Goal: Information Seeking & Learning: Find specific fact

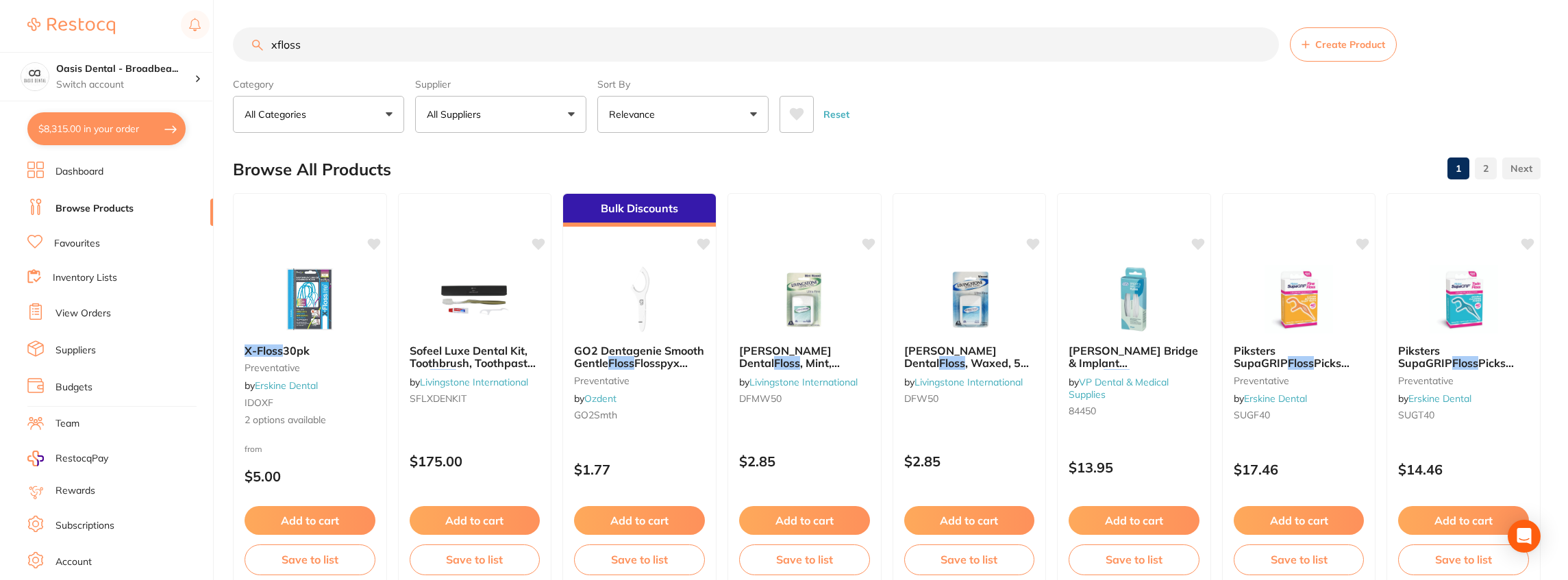
click at [487, 40] on input "xfloss" at bounding box center [756, 45] width 1046 height 34
drag, startPoint x: 0, startPoint y: 0, endPoint x: 254, endPoint y: 2, distance: 254.0
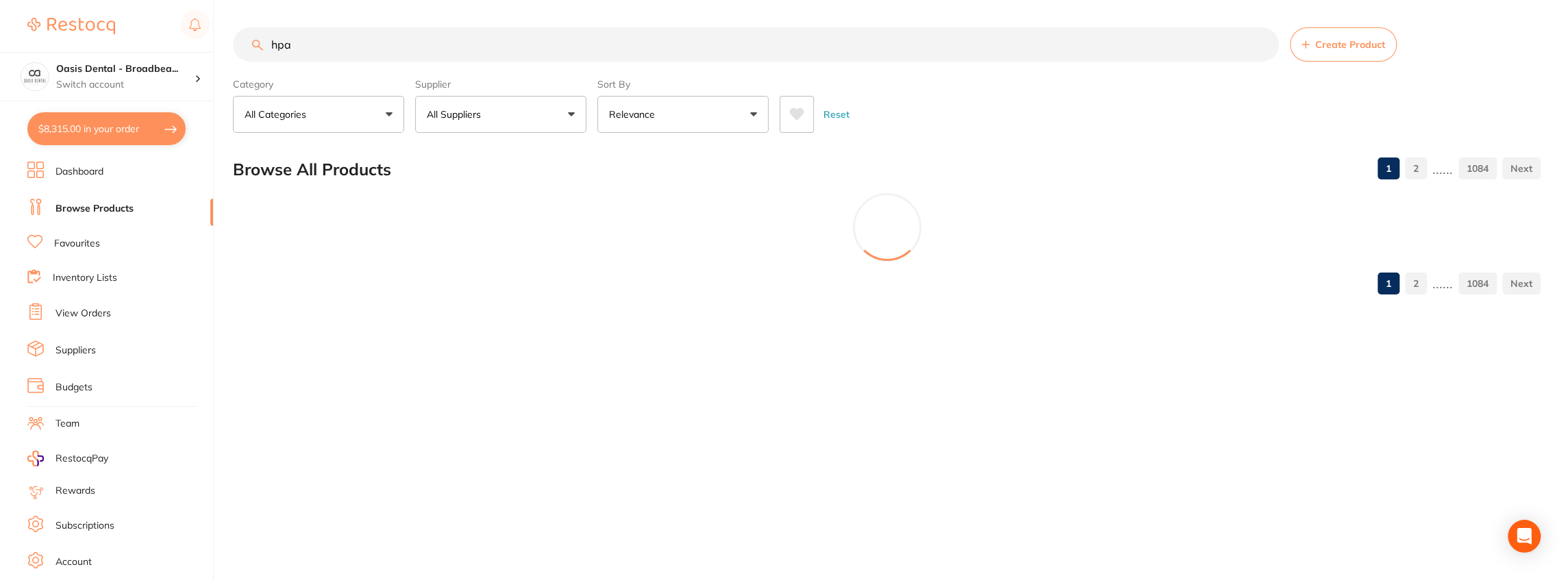
scroll to position [0, 0]
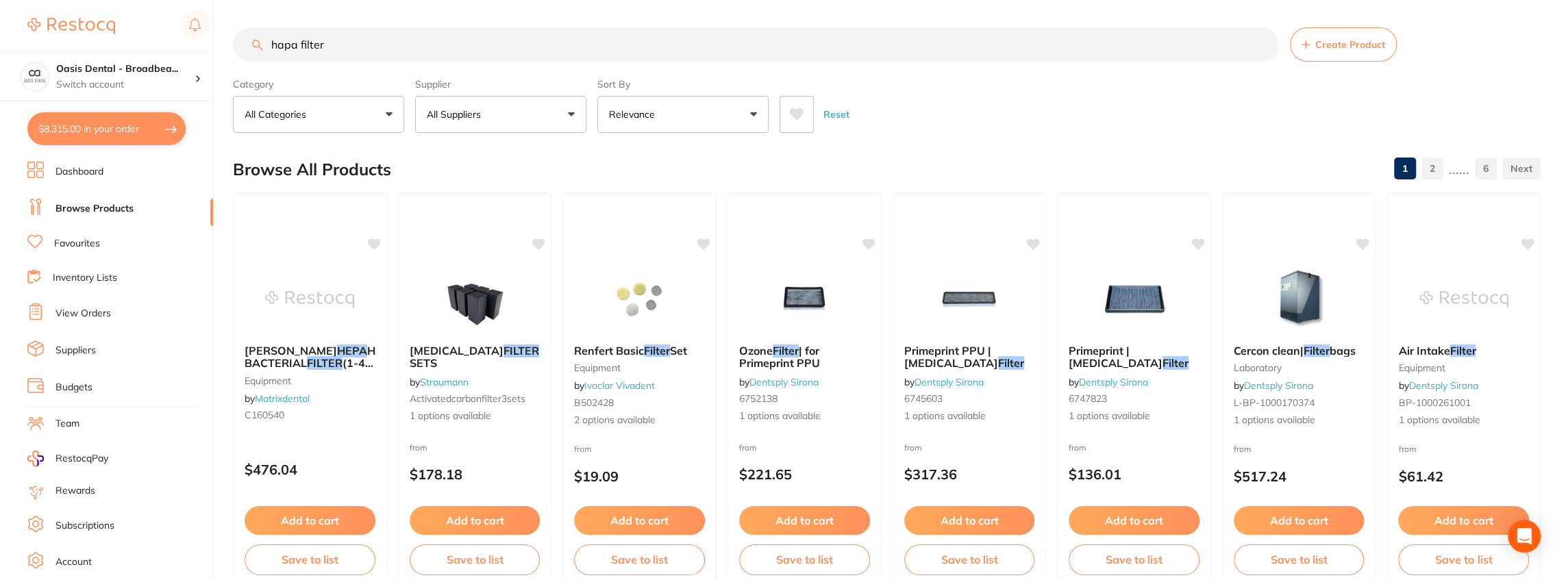
click at [440, 53] on input "hapa filter" at bounding box center [756, 45] width 1046 height 34
click at [472, 114] on p "All Suppliers" at bounding box center [457, 114] width 60 height 14
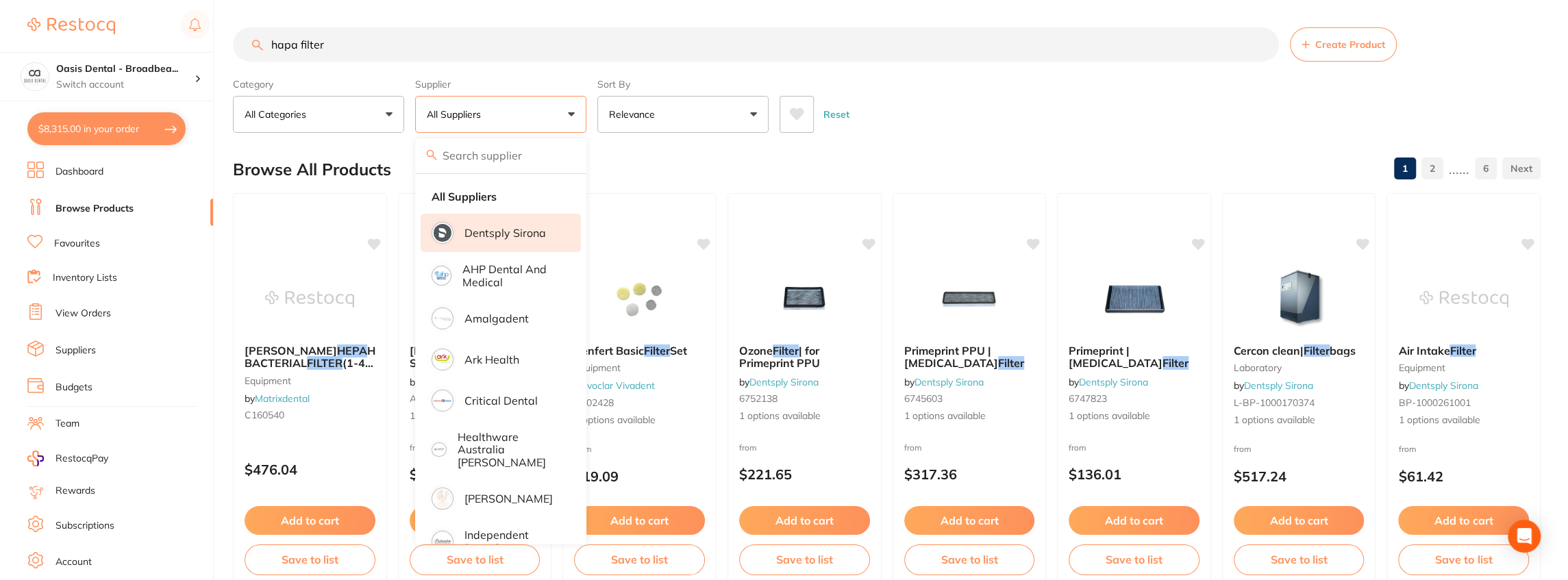
click at [528, 238] on li "Dentsply Sirona" at bounding box center [500, 233] width 160 height 38
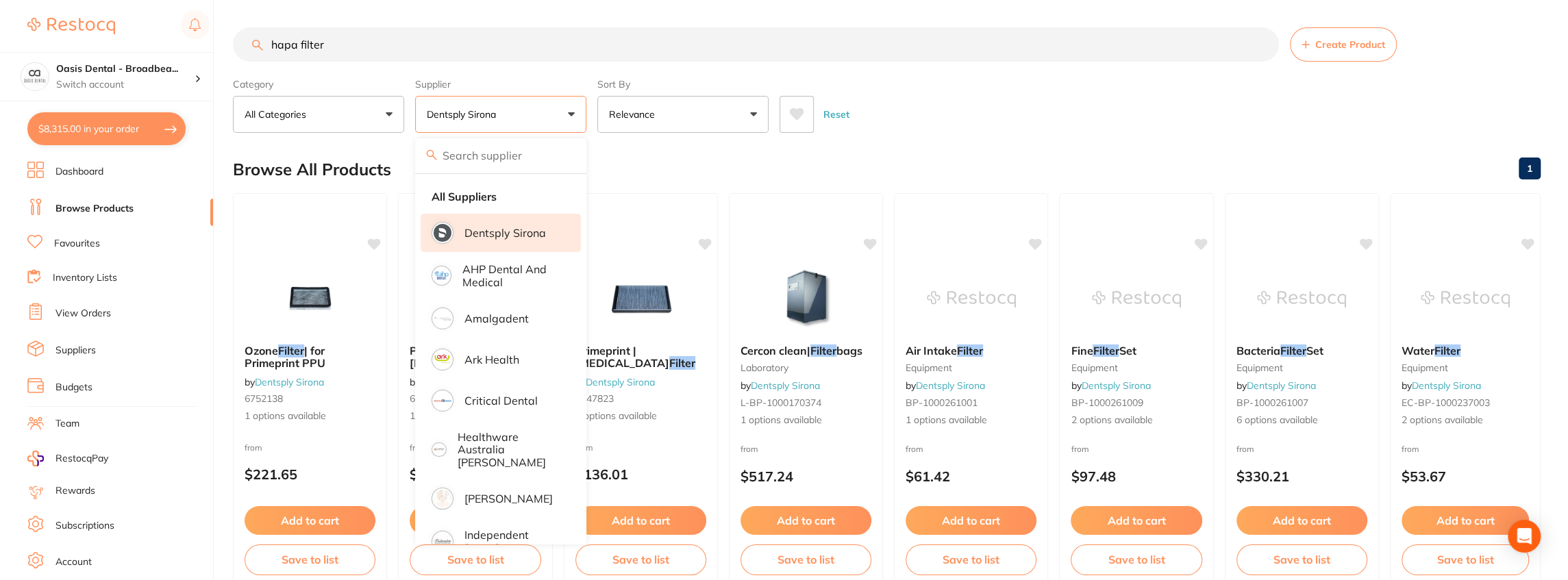
click at [555, 15] on main "hapa filter Create Product Category All Categories All Categories endodontics e…" at bounding box center [900, 532] width 1335 height 1063
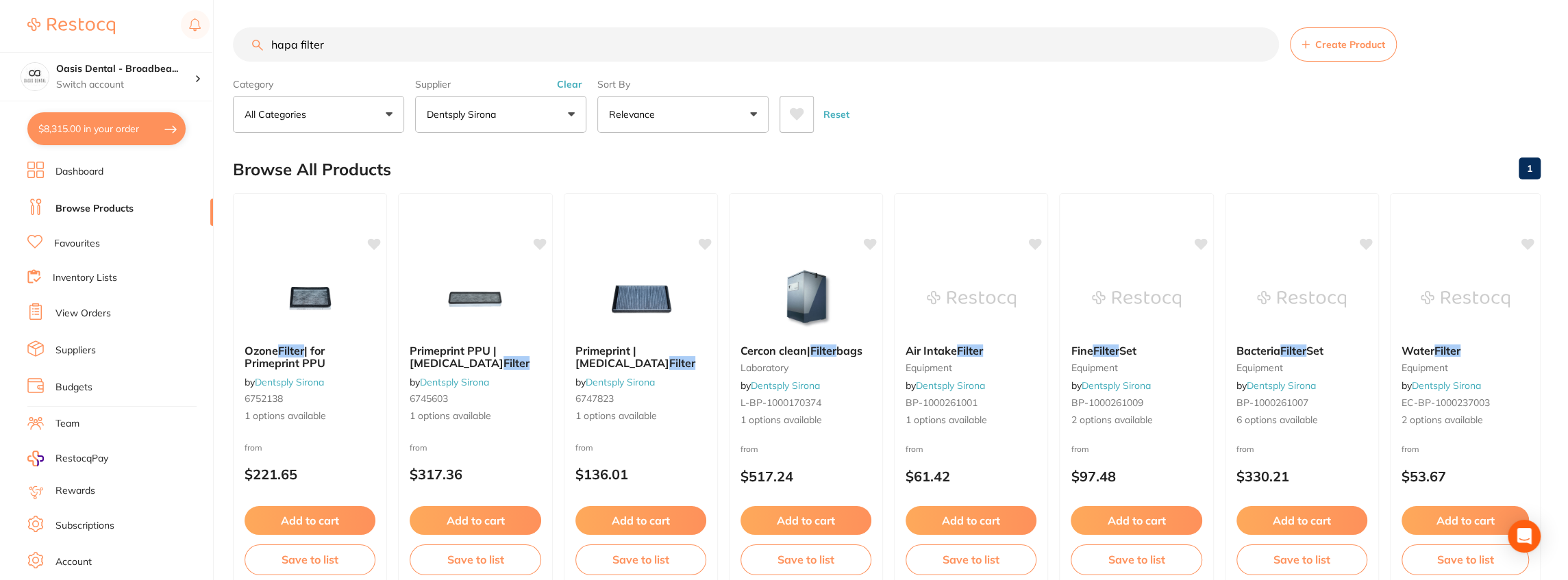
click at [423, 53] on input "hapa filter" at bounding box center [756, 45] width 1046 height 34
type input "h"
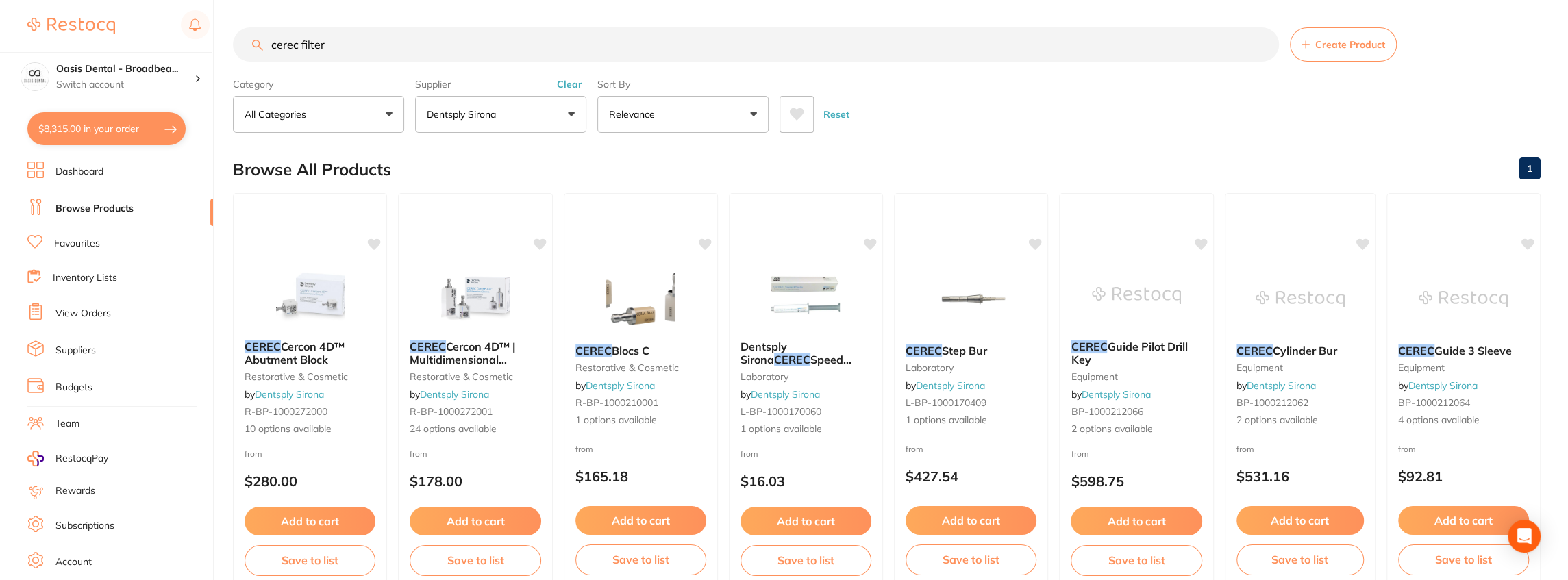
type input "cerec filter"
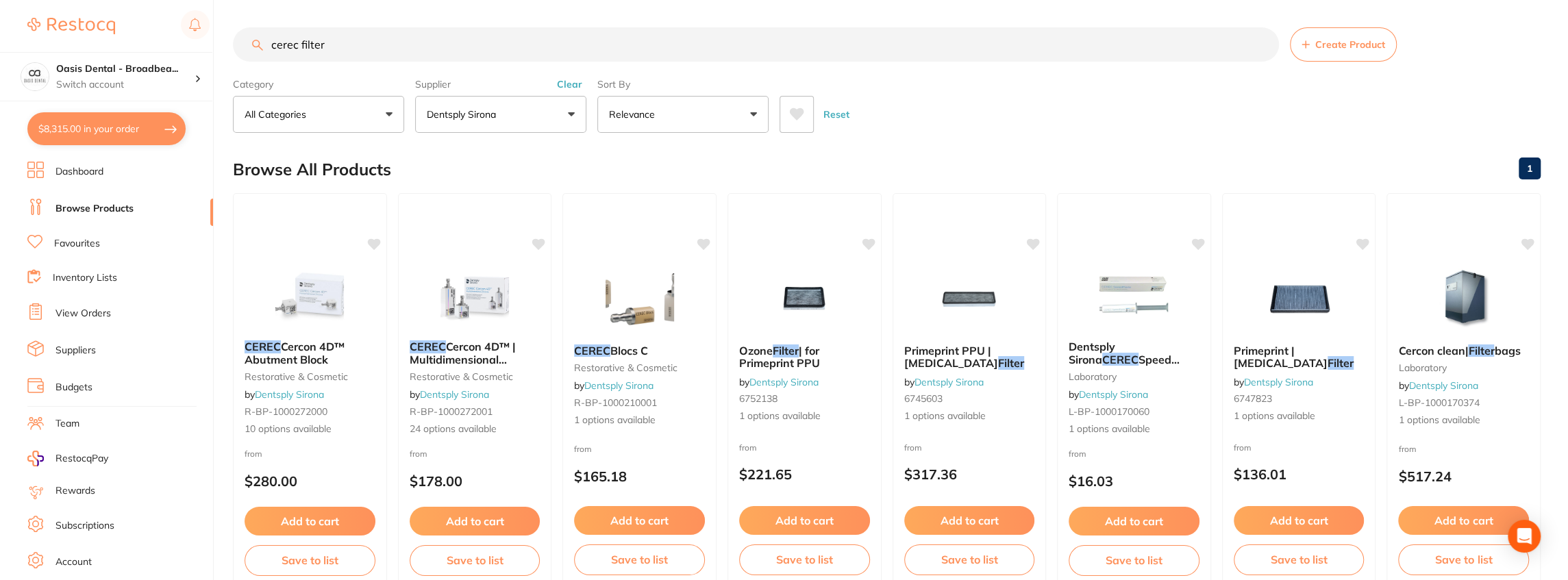
drag, startPoint x: 374, startPoint y: 38, endPoint x: 233, endPoint y: 51, distance: 141.6
click at [248, 45] on input "cerec filter" at bounding box center [756, 45] width 1046 height 34
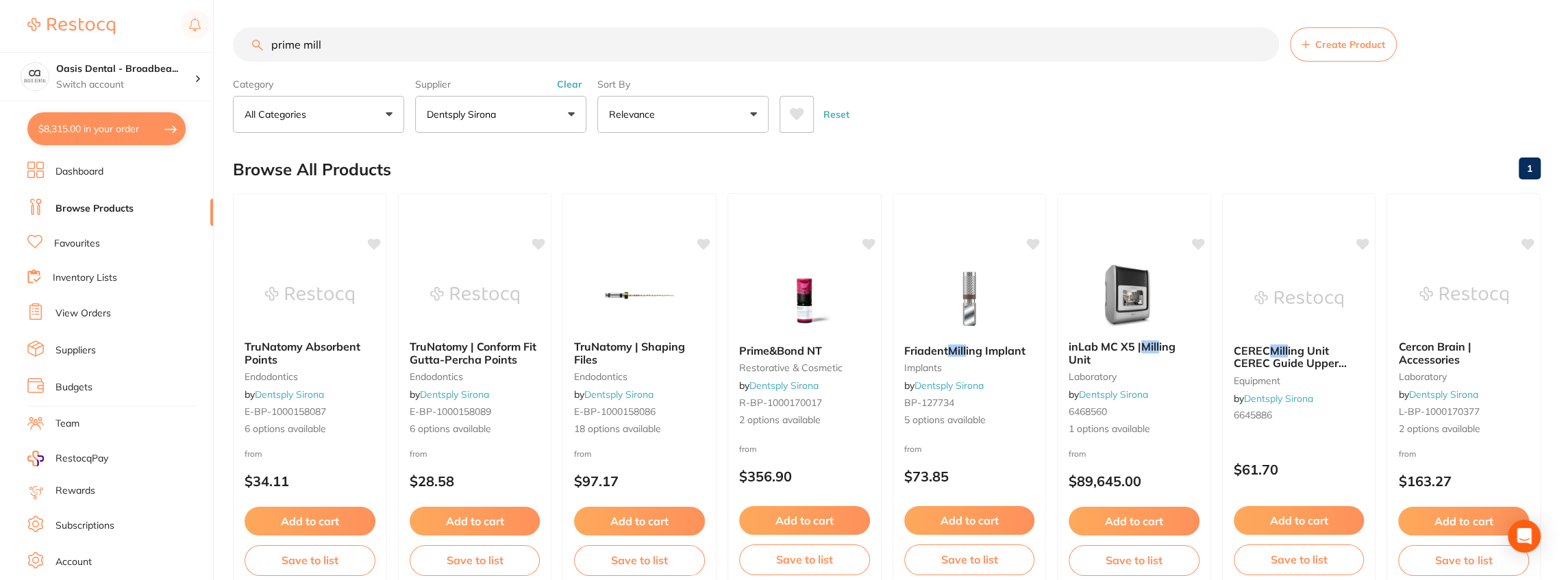
click at [303, 46] on input "prime mill" at bounding box center [756, 45] width 1046 height 34
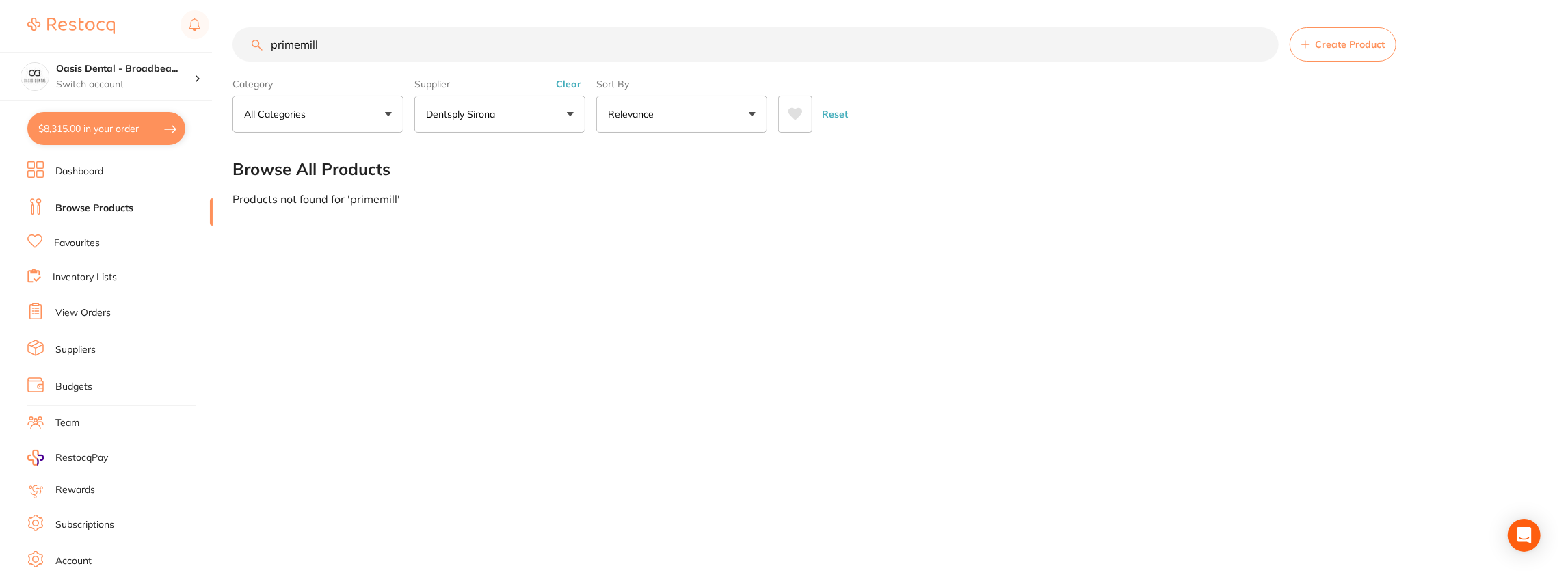
type input "primemill"
